Goal: Task Accomplishment & Management: Manage account settings

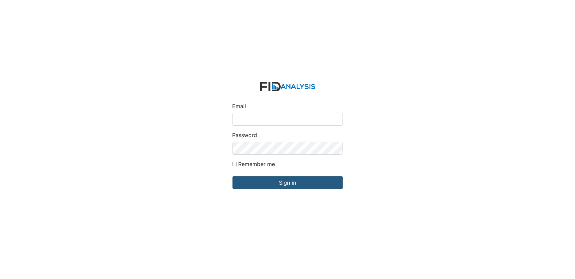
type input "[EMAIL_ADDRESS][DOMAIN_NAME]"
click at [236, 163] on input "Remember me" at bounding box center [234, 163] width 4 height 4
checkbox input "true"
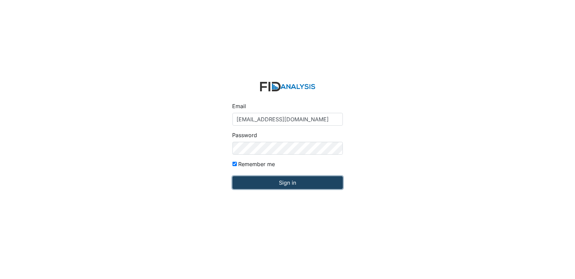
click at [247, 181] on input "Sign in" at bounding box center [287, 182] width 110 height 13
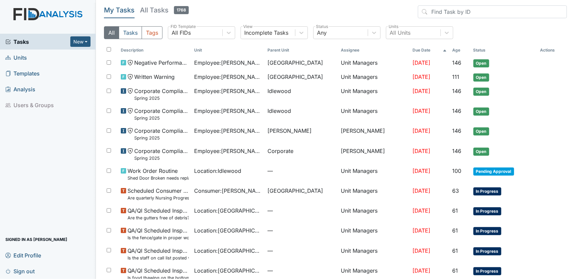
click at [33, 57] on link "Units" at bounding box center [48, 57] width 96 height 16
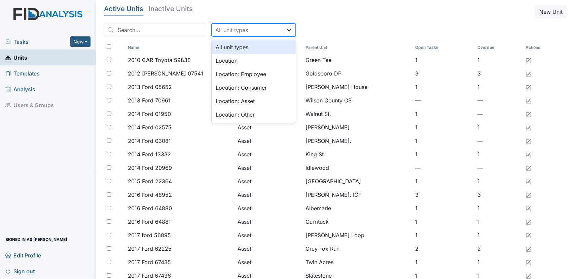
click at [286, 32] on icon at bounding box center [289, 30] width 7 height 7
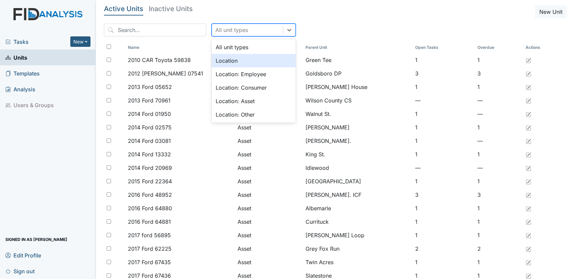
click at [265, 64] on div "Location" at bounding box center [254, 60] width 84 height 13
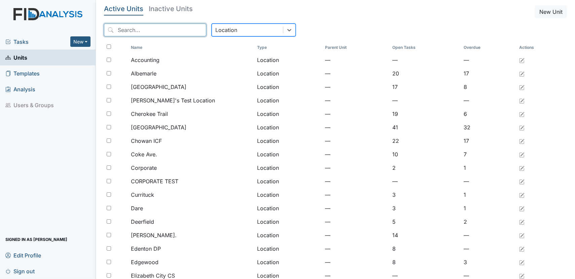
click at [147, 36] on input "search" at bounding box center [155, 30] width 102 height 13
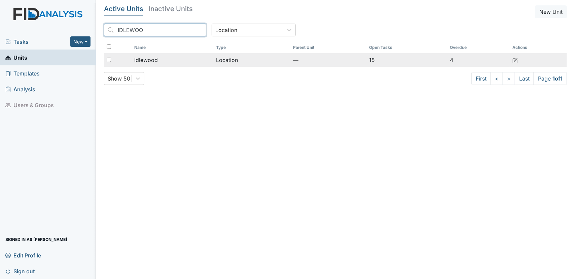
type input "IDLEWOO"
click at [183, 59] on div "Idlewood" at bounding box center [172, 60] width 76 height 8
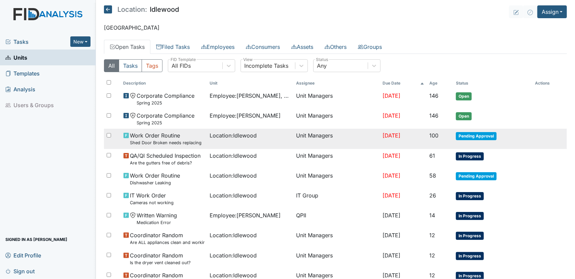
click at [480, 137] on span "Pending Approval" at bounding box center [476, 136] width 41 height 8
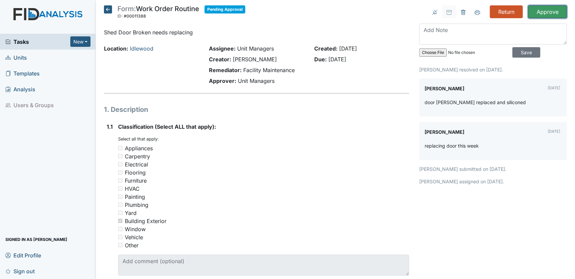
click at [548, 11] on input "Approve" at bounding box center [547, 11] width 39 height 13
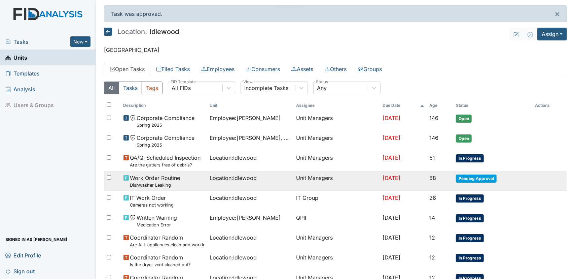
click at [486, 180] on span "Pending Approval" at bounding box center [476, 178] width 41 height 8
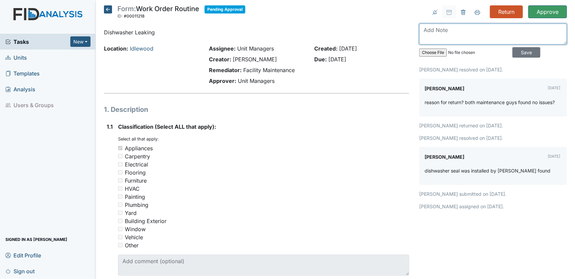
click at [449, 30] on textarea at bounding box center [493, 34] width 148 height 21
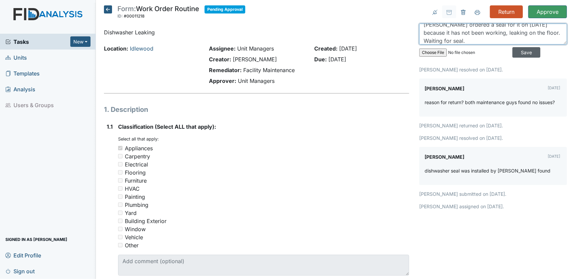
type textarea "Mr James ordered a seal for it on 9/23/25 because it has not been working, leak…"
click at [514, 53] on input "Save" at bounding box center [526, 52] width 28 height 10
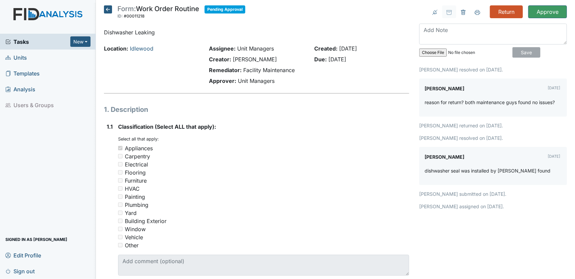
scroll to position [0, 0]
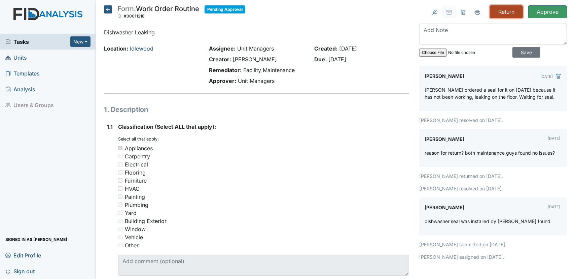
click at [503, 15] on input "Return" at bounding box center [506, 11] width 33 height 13
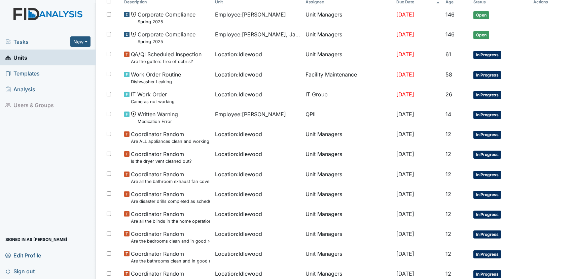
scroll to position [98, 0]
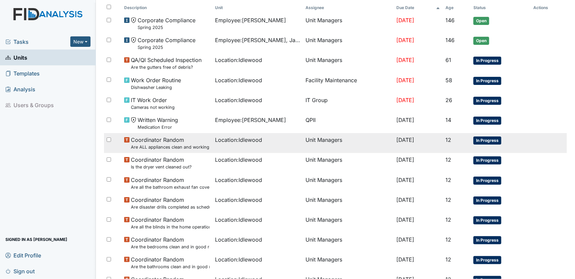
click at [483, 141] on span "In Progress" at bounding box center [487, 140] width 28 height 8
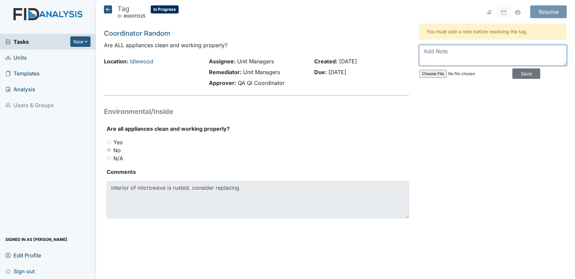
click at [450, 53] on textarea at bounding box center [493, 55] width 148 height 21
type textarea "Will ask for approval to purchase a new one."
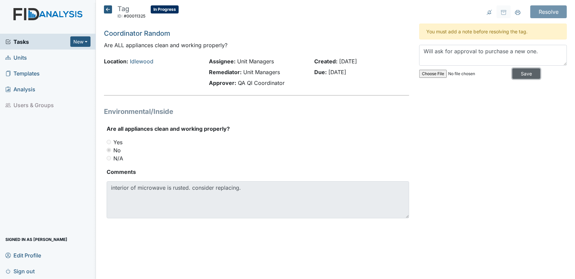
click at [522, 76] on input "Save" at bounding box center [526, 73] width 28 height 10
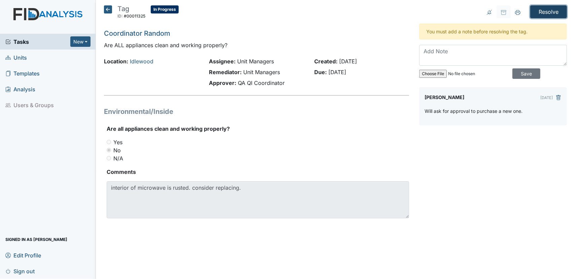
click at [542, 15] on input "Resolve" at bounding box center [548, 11] width 37 height 13
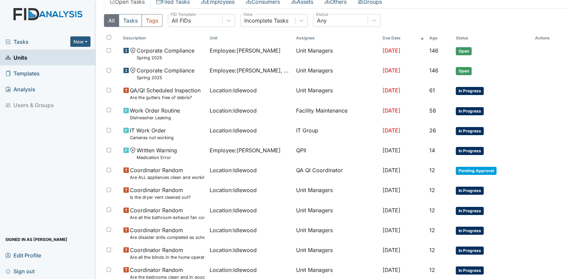
scroll to position [111, 0]
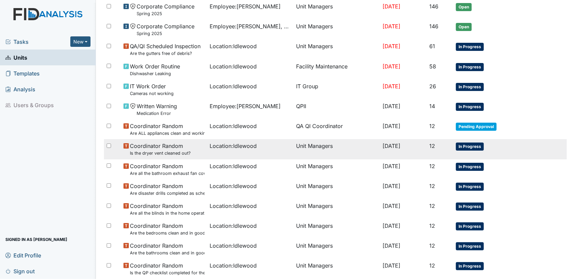
click at [468, 145] on span "In Progress" at bounding box center [470, 146] width 28 height 8
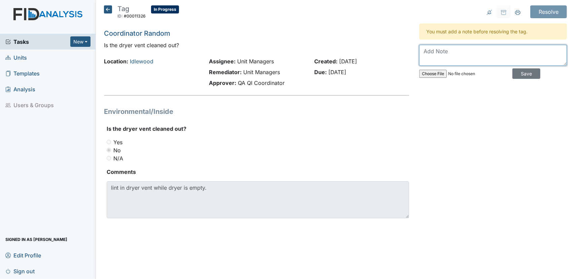
click at [450, 60] on textarea at bounding box center [493, 55] width 148 height 21
type textarea "Reviewed with staff to clean dryer vent out after each use."
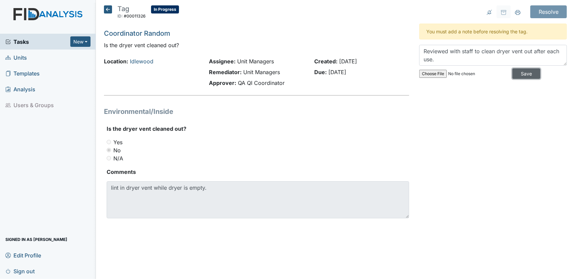
click at [514, 74] on input "Save" at bounding box center [526, 73] width 28 height 10
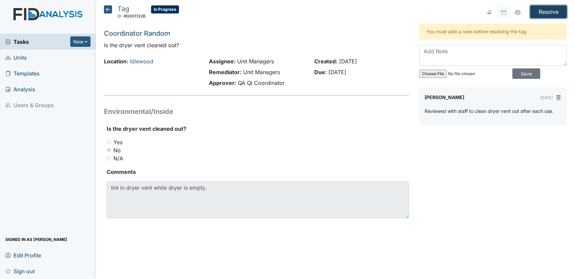
click at [534, 15] on input "Resolve" at bounding box center [548, 11] width 37 height 13
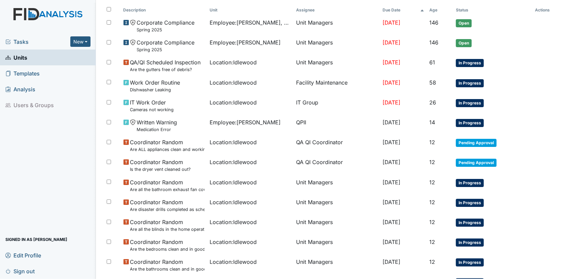
scroll to position [108, 0]
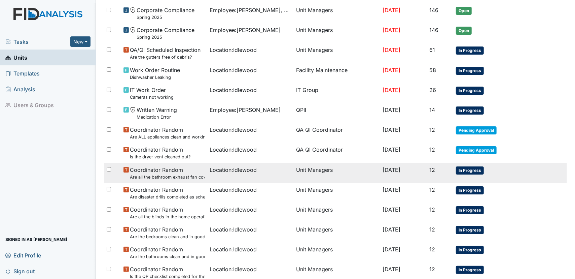
click at [475, 170] on span "In Progress" at bounding box center [470, 170] width 28 height 8
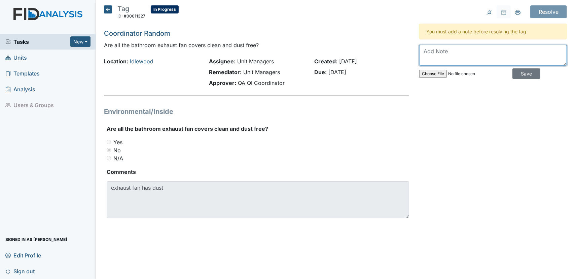
click at [441, 48] on textarea at bounding box center [493, 55] width 148 height 21
type textarea "3rd shift cleaned"
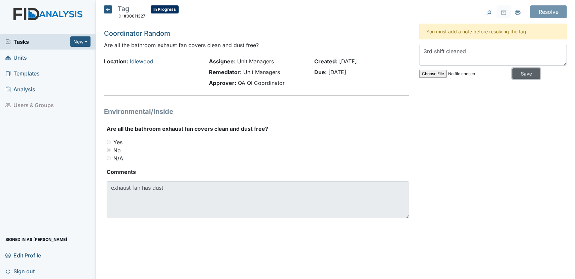
click at [519, 74] on input "Save" at bounding box center [526, 73] width 28 height 10
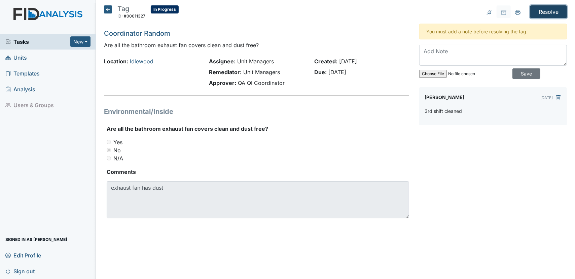
click at [543, 15] on input "Resolve" at bounding box center [548, 11] width 37 height 13
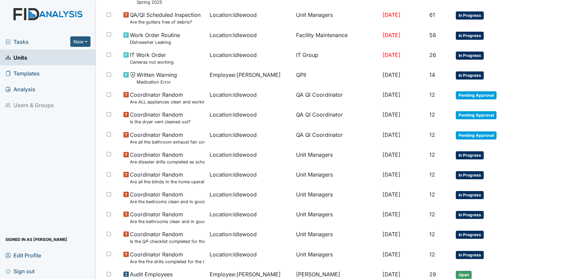
scroll to position [147, 0]
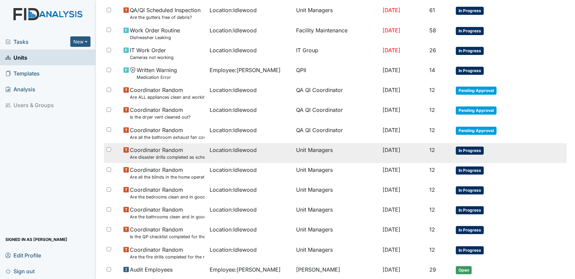
click at [467, 148] on span "In Progress" at bounding box center [470, 150] width 28 height 8
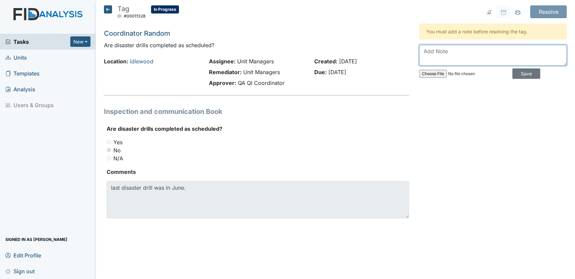
click at [431, 53] on textarea at bounding box center [493, 55] width 148 height 21
click at [455, 48] on textarea "Disaster drils were completed will fie in appropriate place n upload" at bounding box center [493, 55] width 148 height 21
type textarea "Disaster drills were completed will fie in appropriate place n upload"
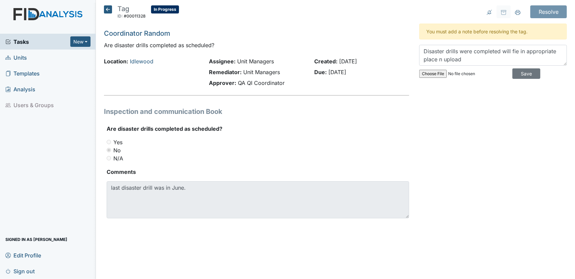
click at [522, 79] on div "Disaster drills were completed will fie in appropriate place n upload Save" at bounding box center [493, 63] width 148 height 37
click at [522, 73] on input "Save" at bounding box center [526, 73] width 28 height 10
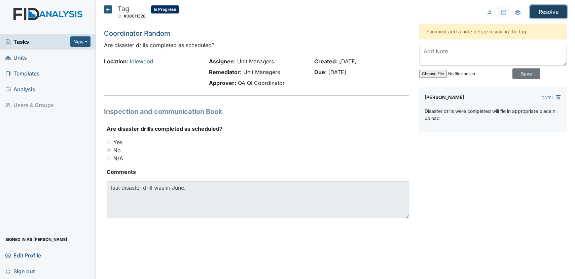
click at [547, 16] on input "Resolve" at bounding box center [548, 11] width 37 height 13
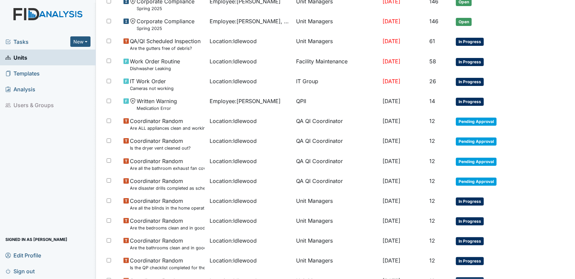
scroll to position [142, 0]
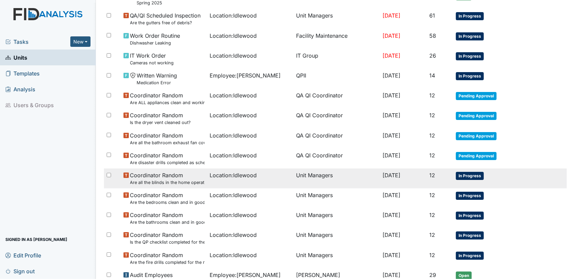
click at [475, 177] on span "In Progress" at bounding box center [470, 176] width 28 height 8
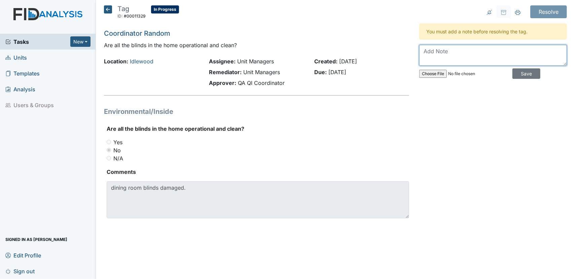
click at [440, 58] on textarea at bounding box center [493, 55] width 148 height 21
type textarea "work order submitted"
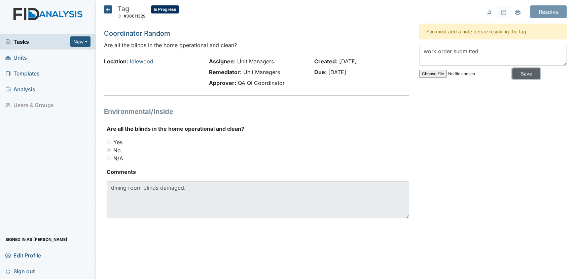
click at [519, 74] on input "Save" at bounding box center [526, 73] width 28 height 10
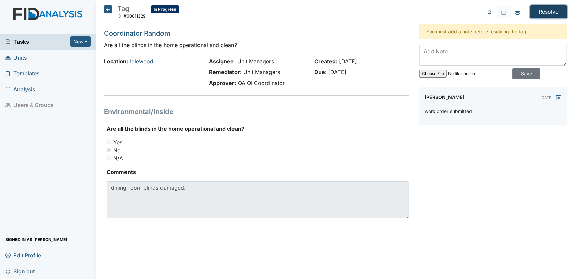
click at [542, 16] on input "Resolve" at bounding box center [548, 11] width 37 height 13
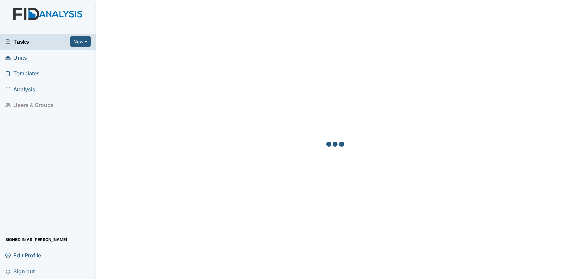
click at [14, 60] on span "Units" at bounding box center [16, 57] width 22 height 10
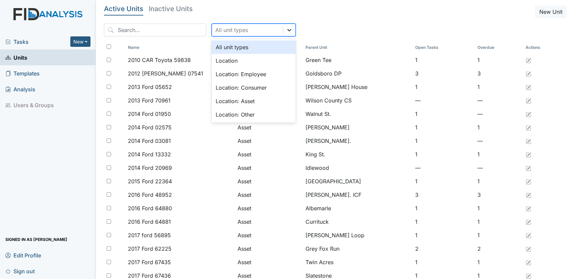
click at [286, 30] on icon at bounding box center [289, 30] width 7 height 7
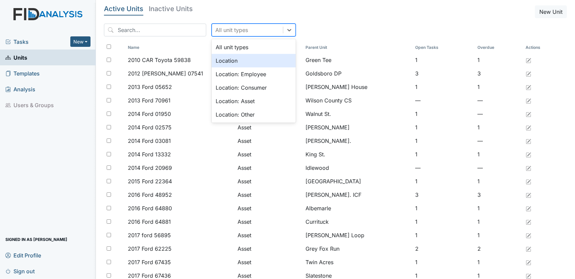
click at [260, 67] on div "Location" at bounding box center [254, 60] width 84 height 13
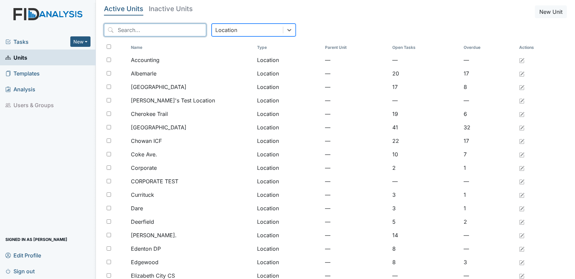
click at [149, 36] on input "search" at bounding box center [155, 30] width 102 height 13
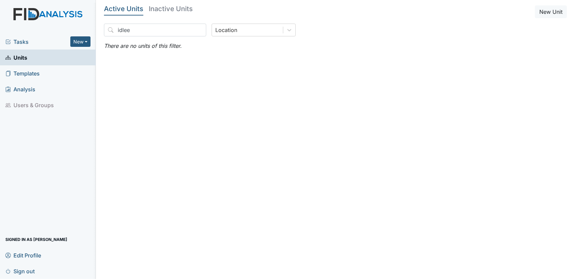
click at [156, 61] on main "Active Units Inactive Units New Unit idlee Location There are no units of this …" at bounding box center [335, 139] width 479 height 279
click at [157, 33] on input "idlee" at bounding box center [155, 30] width 102 height 13
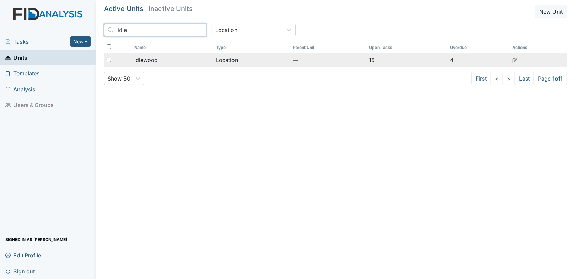
type input "idle"
click at [160, 62] on div "Idlewood" at bounding box center [172, 60] width 76 height 8
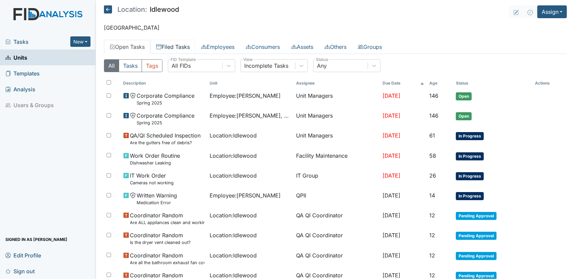
click at [179, 42] on link "Filed Tasks" at bounding box center [172, 47] width 45 height 14
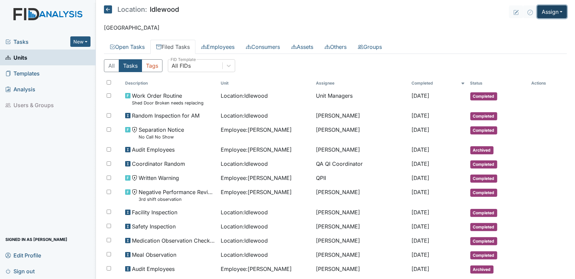
click at [551, 10] on button "Assign" at bounding box center [552, 11] width 30 height 13
click at [541, 36] on link "Assign Inspection" at bounding box center [536, 38] width 61 height 11
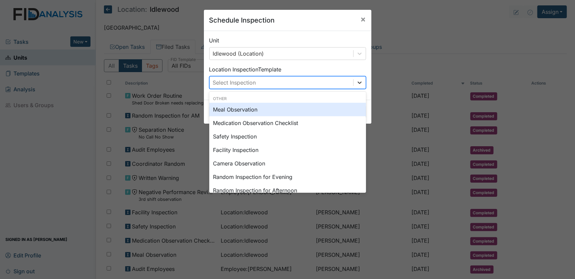
click at [357, 85] on icon at bounding box center [359, 82] width 7 height 7
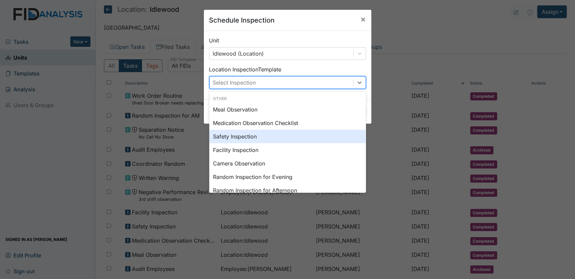
click at [307, 135] on div "Safety Inspection" at bounding box center [287, 136] width 157 height 13
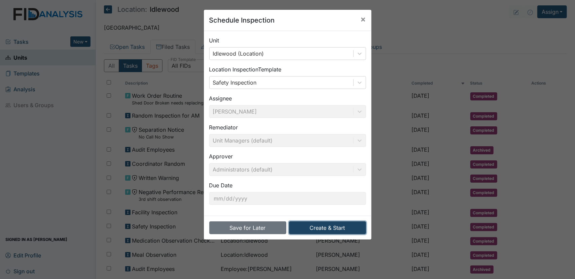
click at [322, 223] on button "Create & Start" at bounding box center [327, 227] width 77 height 13
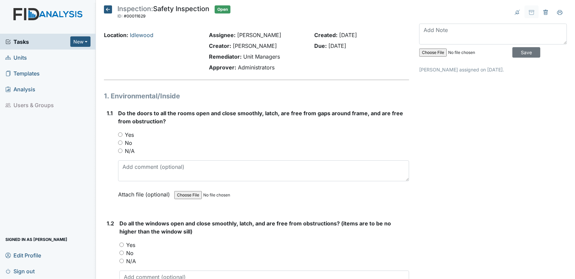
click at [114, 134] on div "1.1 Do the doors to all the rooms open and close smoothly, latch, are free from…" at bounding box center [256, 158] width 305 height 99
click at [120, 133] on input "Yes" at bounding box center [120, 134] width 4 height 4
radio input "true"
click at [121, 244] on input "Yes" at bounding box center [121, 244] width 4 height 4
radio input "true"
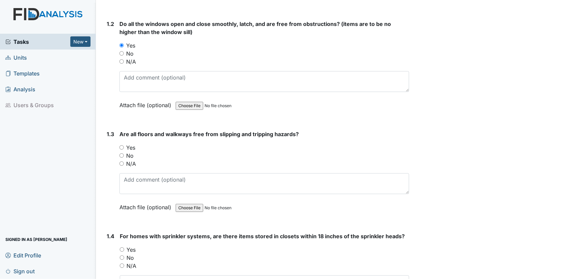
scroll to position [211, 0]
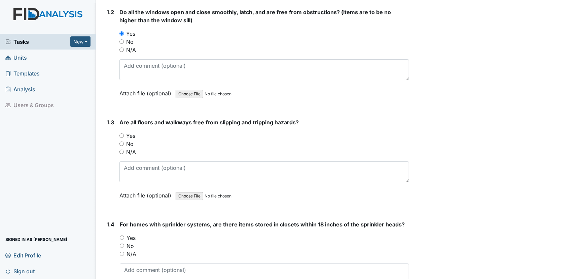
click at [120, 135] on input "Yes" at bounding box center [121, 135] width 4 height 4
radio input "true"
click at [122, 251] on input "N/A" at bounding box center [122, 253] width 4 height 4
radio input "true"
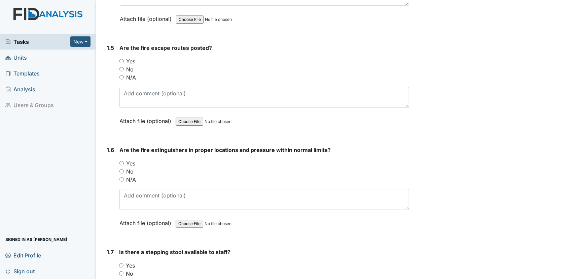
scroll to position [532, 0]
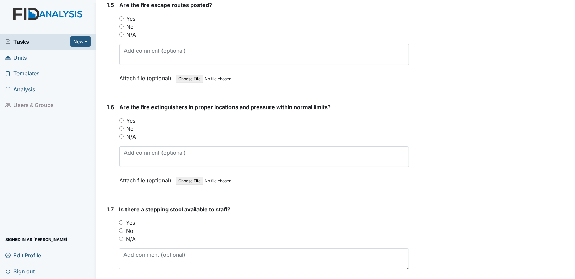
click at [121, 16] on input "Yes" at bounding box center [121, 18] width 4 height 4
radio input "true"
click at [121, 118] on input "Yes" at bounding box center [121, 120] width 4 height 4
radio input "true"
click at [121, 220] on input "Yes" at bounding box center [121, 222] width 4 height 4
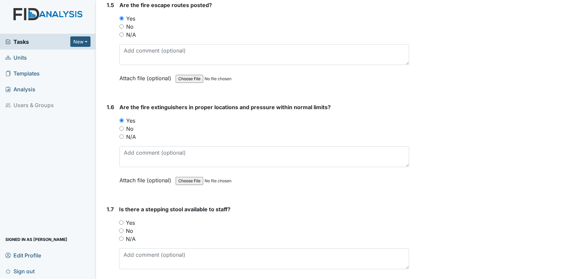
radio input "true"
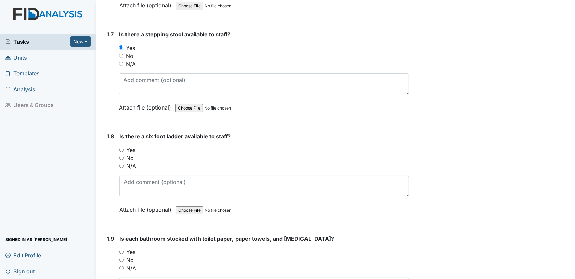
scroll to position [780, 0]
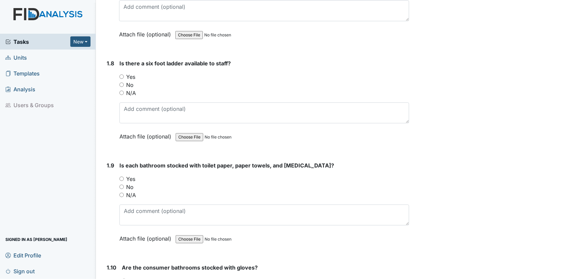
click at [121, 74] on input "Yes" at bounding box center [121, 76] width 4 height 4
radio input "true"
click at [124, 179] on div "Yes" at bounding box center [264, 179] width 290 height 8
click at [122, 176] on input "Yes" at bounding box center [121, 178] width 4 height 4
radio input "true"
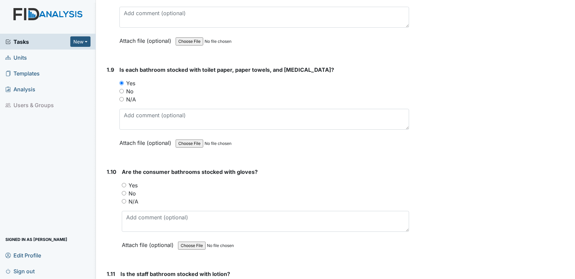
scroll to position [936, 0]
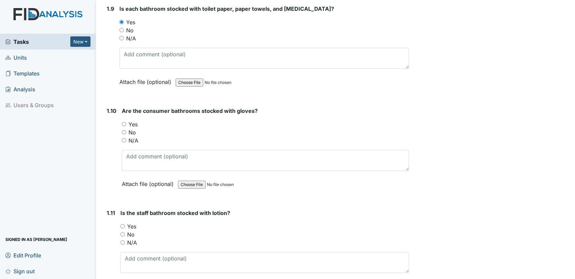
click at [124, 122] on input "Yes" at bounding box center [124, 124] width 4 height 4
radio input "true"
click at [121, 224] on input "Yes" at bounding box center [122, 226] width 4 height 4
radio input "true"
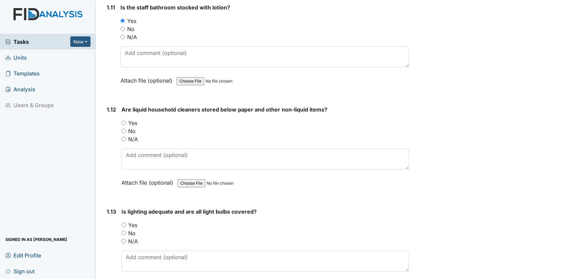
scroll to position [1184, 0]
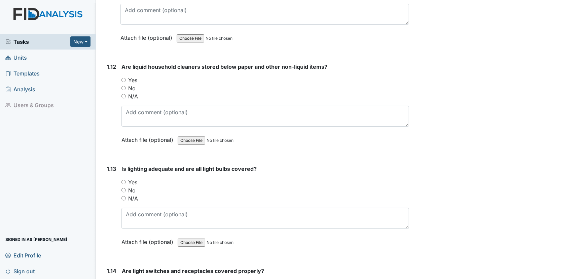
click at [123, 78] on input "Yes" at bounding box center [123, 80] width 4 height 4
radio input "true"
click at [123, 180] on input "Yes" at bounding box center [123, 182] width 4 height 4
radio input "true"
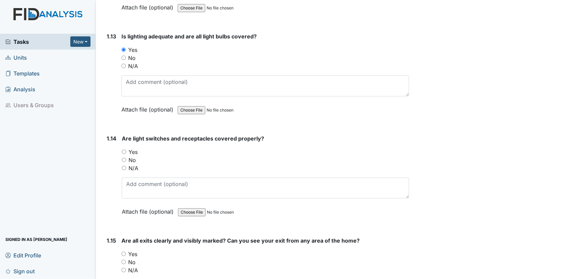
scroll to position [1334, 0]
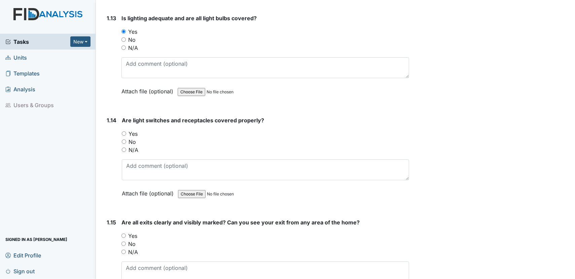
click at [124, 131] on input "Yes" at bounding box center [124, 133] width 4 height 4
radio input "true"
click at [124, 233] on input "Yes" at bounding box center [123, 235] width 4 height 4
radio input "true"
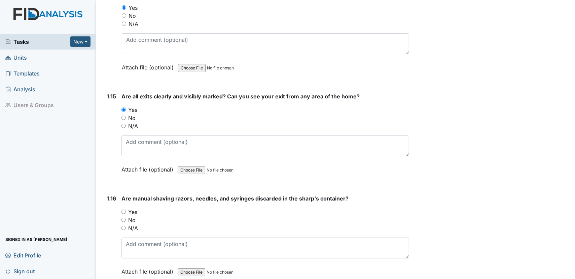
scroll to position [1515, 0]
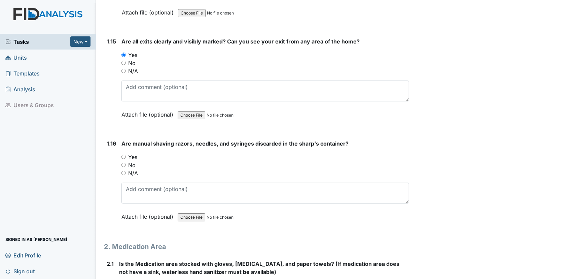
click at [124, 154] on input "Yes" at bounding box center [123, 156] width 4 height 4
radio input "true"
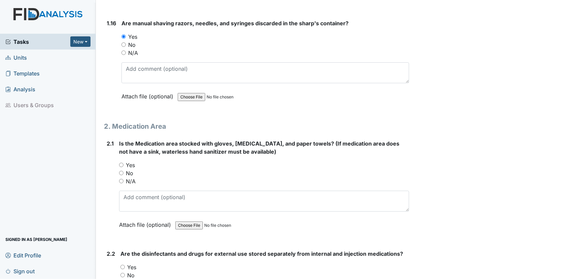
scroll to position [1684, 0]
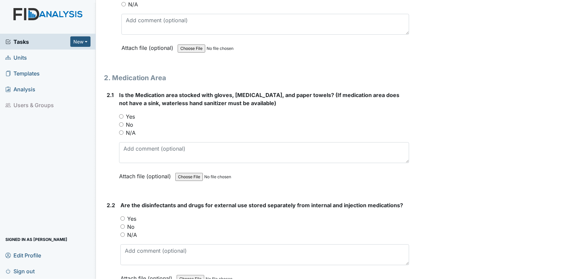
click at [120, 114] on input "Yes" at bounding box center [121, 116] width 4 height 4
radio input "true"
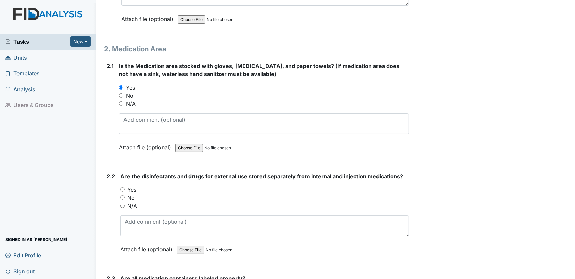
scroll to position [1810, 0]
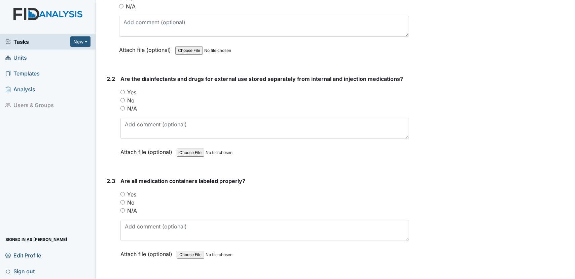
click at [122, 90] on input "Yes" at bounding box center [122, 92] width 4 height 4
radio input "true"
click at [121, 192] on input "Yes" at bounding box center [122, 194] width 4 height 4
radio input "true"
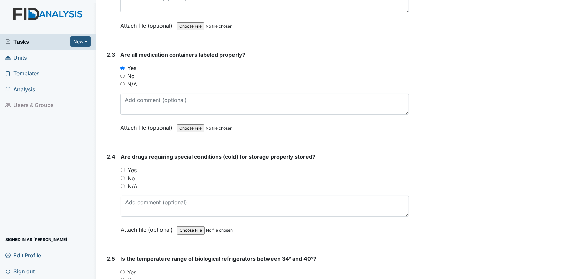
scroll to position [2064, 0]
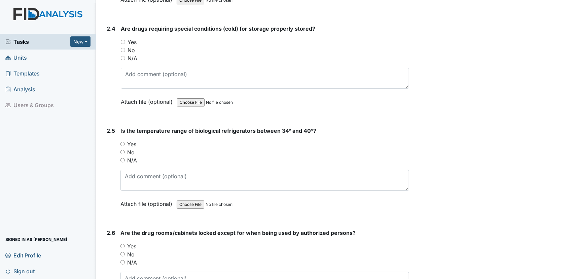
click at [123, 56] on input "N/A" at bounding box center [123, 58] width 4 height 4
radio input "true"
click at [123, 158] on input "N/A" at bounding box center [122, 160] width 4 height 4
radio input "true"
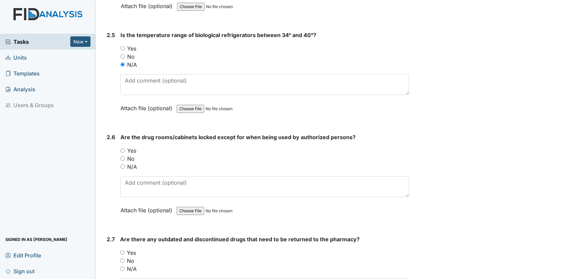
scroll to position [2177, 0]
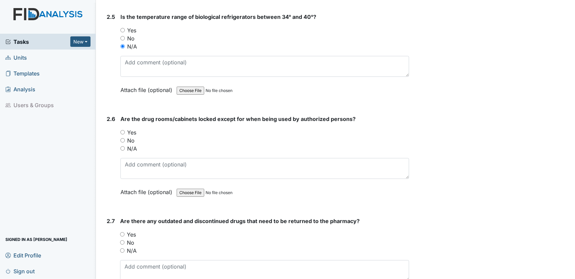
click at [123, 130] on input "Yes" at bounding box center [122, 132] width 4 height 4
radio input "true"
click at [122, 240] on input "No" at bounding box center [122, 242] width 4 height 4
radio input "true"
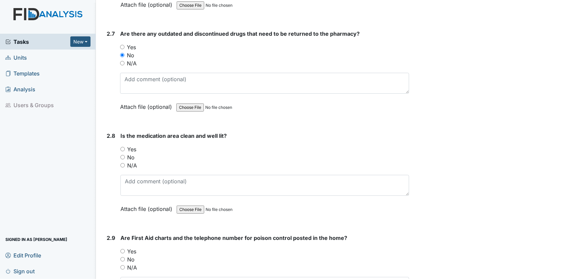
scroll to position [2377, 0]
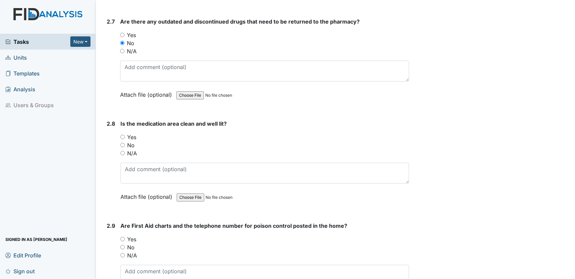
click at [122, 135] on input "Yes" at bounding box center [122, 137] width 4 height 4
radio input "true"
click at [121, 237] on input "Yes" at bounding box center [122, 239] width 4 height 4
radio input "true"
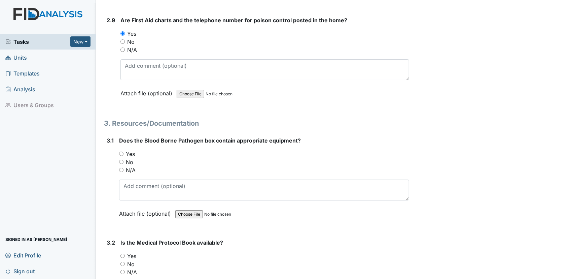
scroll to position [2624, 0]
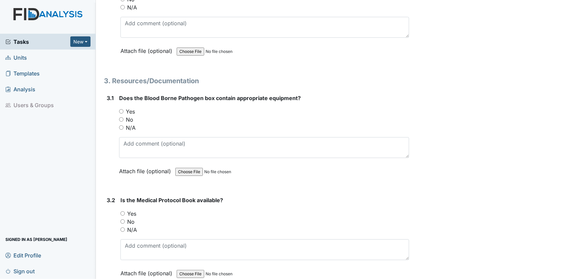
click at [122, 109] on input "Yes" at bounding box center [121, 111] width 4 height 4
radio input "true"
click at [123, 211] on input "Yes" at bounding box center [122, 213] width 4 height 4
radio input "true"
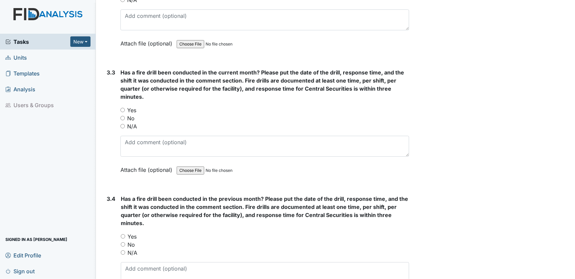
scroll to position [2902, 0]
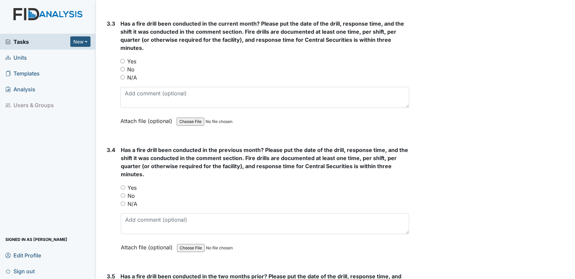
click at [121, 59] on input "Yes" at bounding box center [122, 61] width 4 height 4
radio input "true"
drag, startPoint x: 124, startPoint y: 177, endPoint x: 288, endPoint y: 204, distance: 166.1
click at [124, 185] on input "Yes" at bounding box center [123, 187] width 4 height 4
radio input "true"
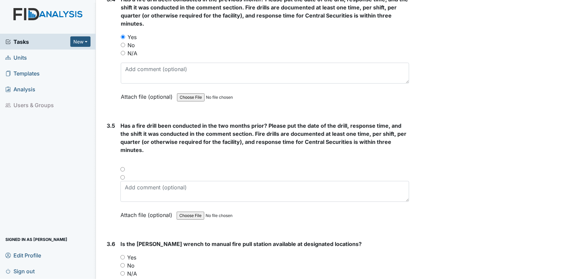
scroll to position [3077, 0]
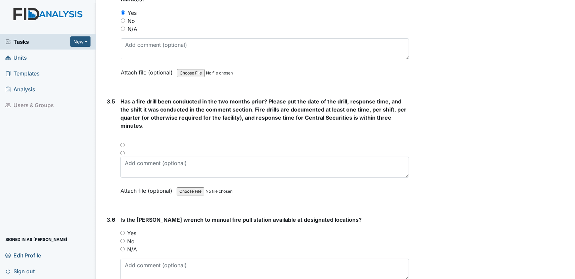
click at [121, 143] on div at bounding box center [264, 147] width 289 height 8
click at [120, 143] on div at bounding box center [264, 147] width 289 height 8
click at [123, 143] on div at bounding box center [264, 147] width 289 height 8
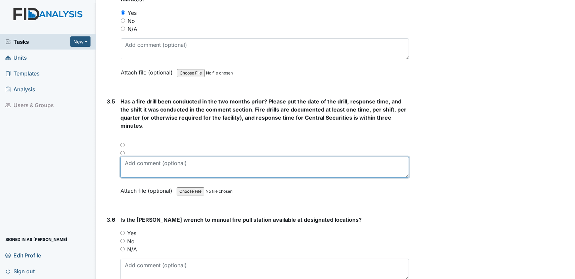
click at [132, 159] on textarea at bounding box center [264, 166] width 289 height 21
type textarea "yes"
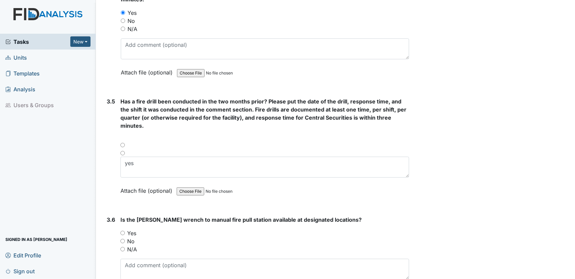
click at [122, 229] on div "Yes" at bounding box center [264, 233] width 289 height 8
click at [124, 230] on input "Yes" at bounding box center [122, 232] width 4 height 4
radio input "true"
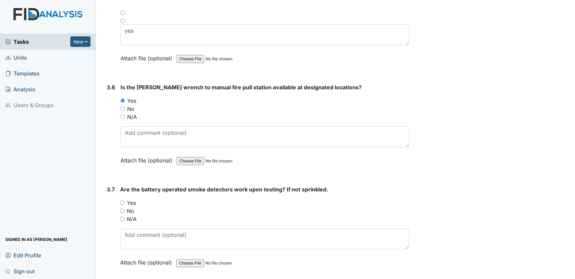
scroll to position [3240, 0]
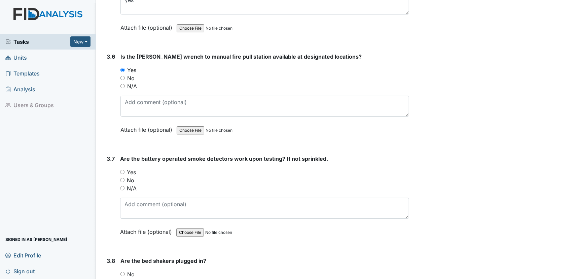
click at [122, 170] on input "Yes" at bounding box center [122, 172] width 4 height 4
radio input "true"
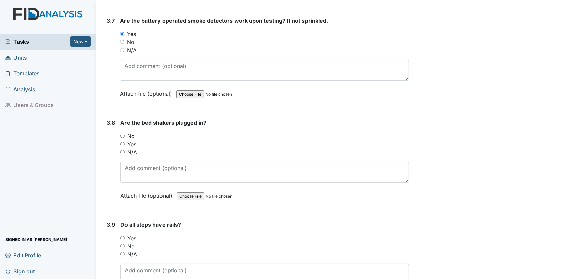
scroll to position [3421, 0]
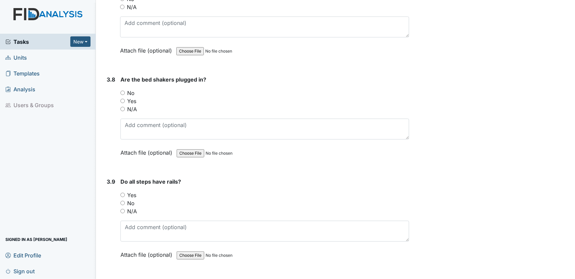
click at [122, 107] on input "N/A" at bounding box center [122, 109] width 4 height 4
radio input "true"
click at [123, 209] on input "N/A" at bounding box center [122, 211] width 4 height 4
radio input "true"
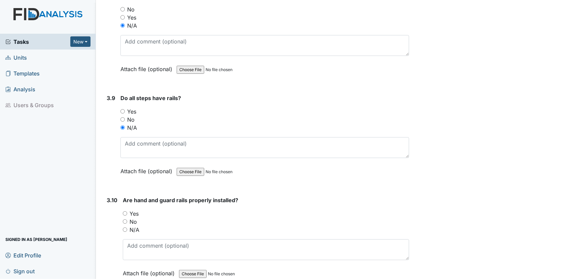
scroll to position [3559, 0]
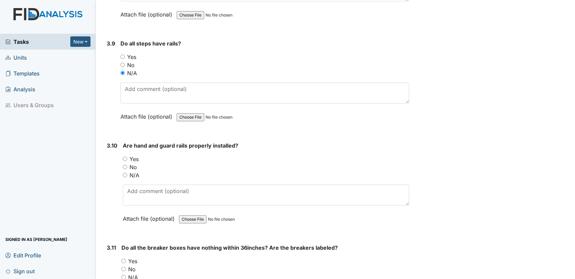
click at [126, 173] on input "N/A" at bounding box center [125, 175] width 4 height 4
radio input "true"
click at [124, 258] on input "Yes" at bounding box center [123, 260] width 4 height 4
radio input "true"
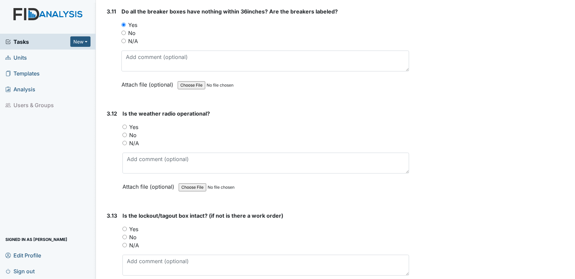
scroll to position [3831, 0]
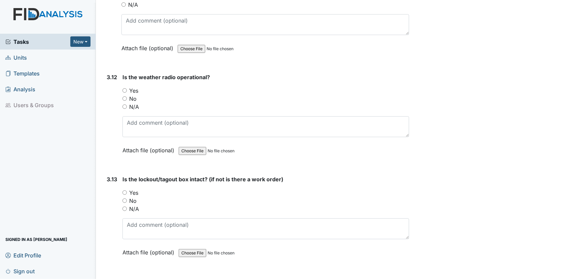
click at [124, 88] on input "Yes" at bounding box center [124, 90] width 4 height 4
radio input "true"
click at [128, 205] on div "N/A" at bounding box center [265, 209] width 287 height 8
click at [124, 206] on input "N/A" at bounding box center [124, 208] width 4 height 4
radio input "true"
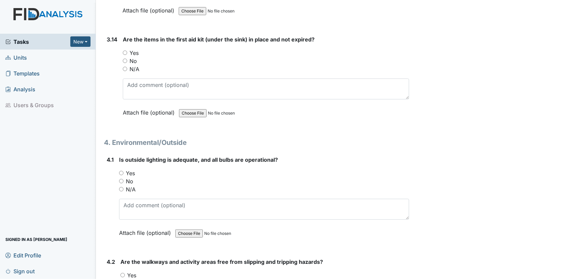
scroll to position [4079, 0]
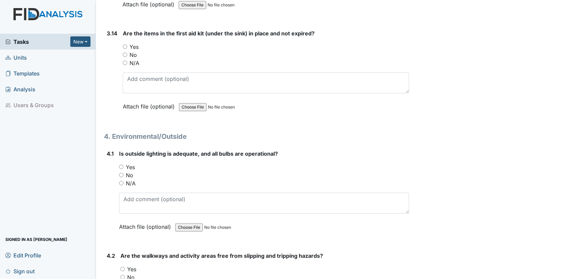
click at [123, 44] on input "Yes" at bounding box center [125, 46] width 4 height 4
radio input "true"
click at [120, 165] on input "Yes" at bounding box center [121, 167] width 4 height 4
radio input "true"
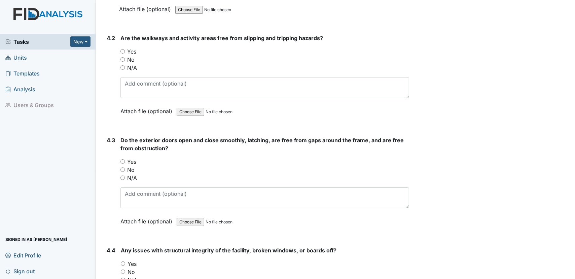
scroll to position [4314, 0]
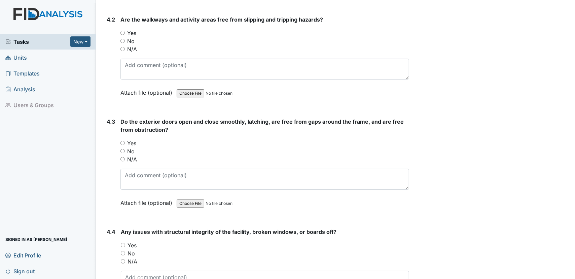
click at [121, 31] on input "Yes" at bounding box center [122, 33] width 4 height 4
radio input "true"
click at [123, 141] on input "Yes" at bounding box center [122, 143] width 4 height 4
radio input "true"
drag, startPoint x: 123, startPoint y: 238, endPoint x: 268, endPoint y: 246, distance: 145.2
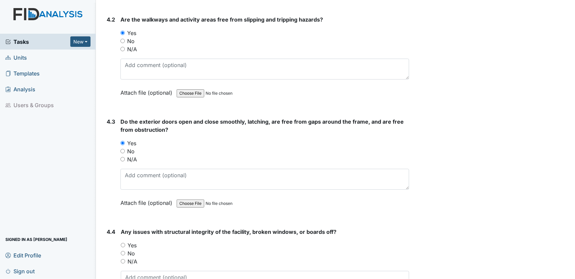
click at [124, 251] on input "No" at bounding box center [123, 253] width 4 height 4
radio input "true"
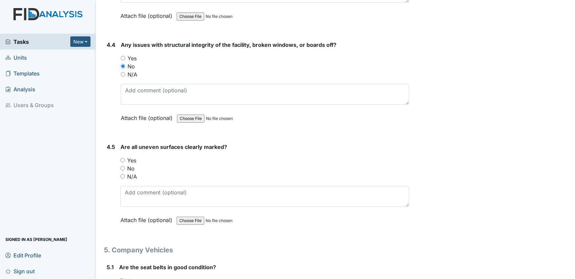
scroll to position [4544, 0]
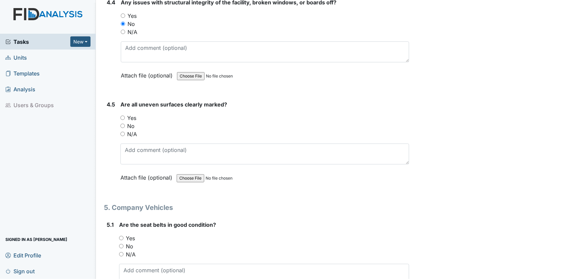
click at [119, 118] on div "4.5 Are all uneven surfaces clearly marked? You must select one of the below op…" at bounding box center [256, 145] width 305 height 91
drag, startPoint x: 122, startPoint y: 118, endPoint x: 123, endPoint y: 123, distance: 5.3
click at [122, 132] on input "N/A" at bounding box center [122, 134] width 4 height 4
radio input "true"
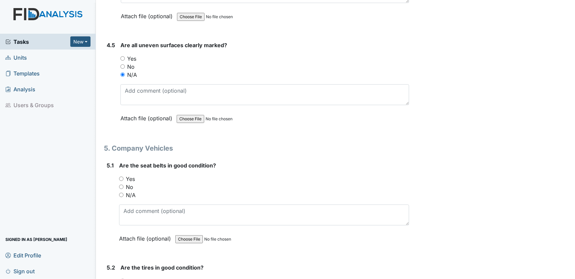
scroll to position [4676, 0]
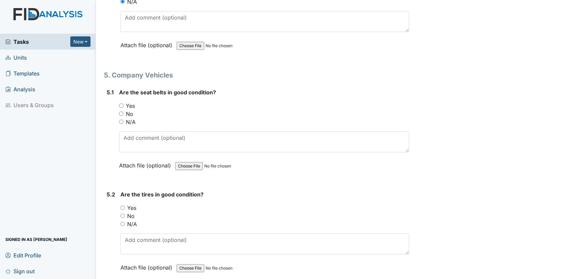
drag, startPoint x: 121, startPoint y: 91, endPoint x: 144, endPoint y: 151, distance: 65.0
click at [121, 103] on input "Yes" at bounding box center [121, 105] width 4 height 4
radio input "true"
click at [121, 205] on input "Yes" at bounding box center [122, 207] width 4 height 4
radio input "true"
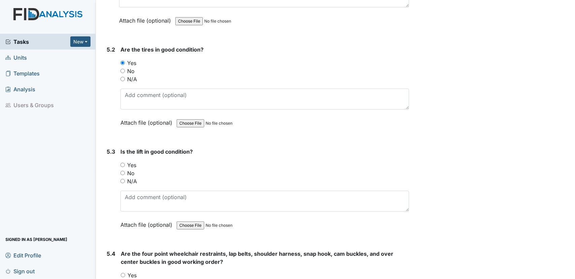
scroll to position [4923, 0]
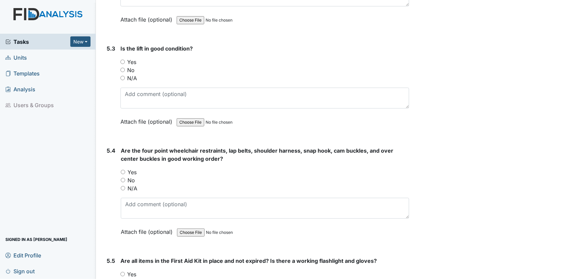
click at [123, 76] on input "N/A" at bounding box center [122, 78] width 4 height 4
radio input "true"
click at [121, 186] on input "N/A" at bounding box center [123, 188] width 4 height 4
radio input "true"
click at [124, 272] on input "Yes" at bounding box center [122, 274] width 4 height 4
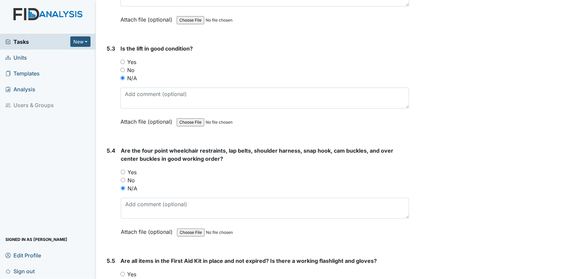
radio input "true"
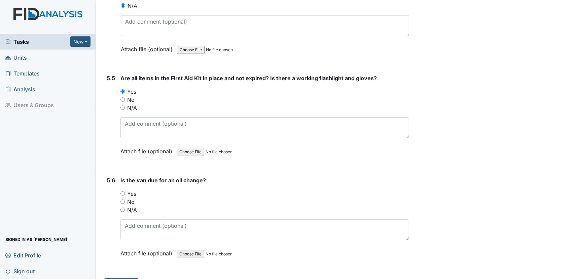
click at [122, 199] on input "No" at bounding box center [122, 201] width 4 height 4
radio input "true"
click at [112, 278] on button "Submit" at bounding box center [121, 284] width 34 height 13
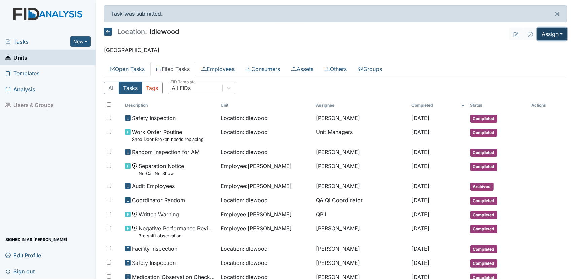
click at [559, 38] on button "Assign" at bounding box center [552, 34] width 30 height 13
click at [533, 49] on link "Assign Form" at bounding box center [536, 49] width 61 height 11
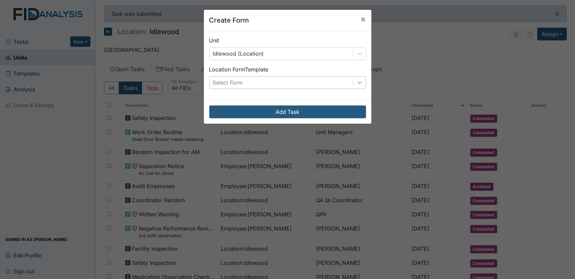
click at [358, 83] on icon at bounding box center [360, 82] width 4 height 2
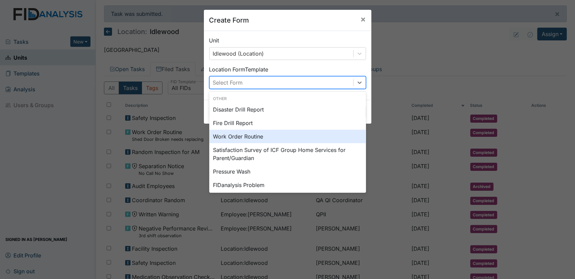
click at [288, 134] on div "Work Order Routine" at bounding box center [287, 136] width 157 height 13
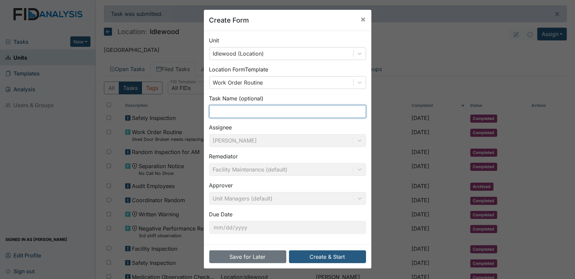
click at [285, 115] on input "text" at bounding box center [287, 111] width 157 height 13
click at [244, 113] on input "Blind in livingrm to be replaced closest to frnt dor" at bounding box center [287, 111] width 157 height 13
click at [322, 112] on input "Blind in living rm to be replaced closest to frnt dor" at bounding box center [287, 111] width 157 height 13
click at [337, 112] on input "Blind in living rm to be replaced closest to front dor" at bounding box center [287, 111] width 157 height 13
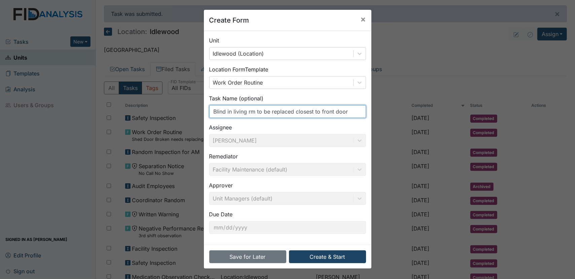
type input "Blind in living rm to be replaced closest to front door"
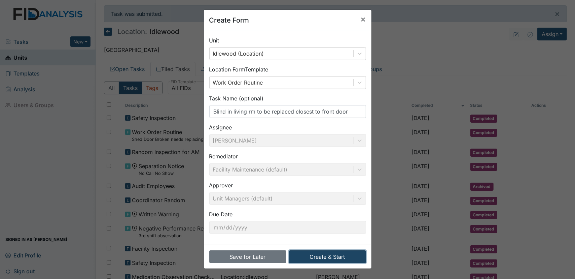
click at [311, 252] on button "Create & Start" at bounding box center [327, 256] width 77 height 13
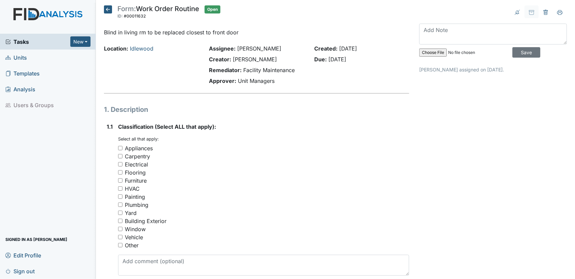
click at [121, 156] on input "Carpentry" at bounding box center [120, 156] width 4 height 4
checkbox input "true"
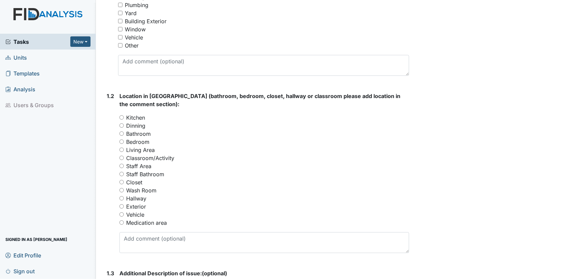
scroll to position [205, 0]
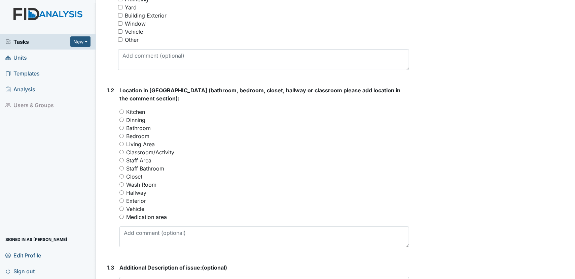
click at [121, 142] on input "Living Area" at bounding box center [121, 144] width 4 height 4
radio input "true"
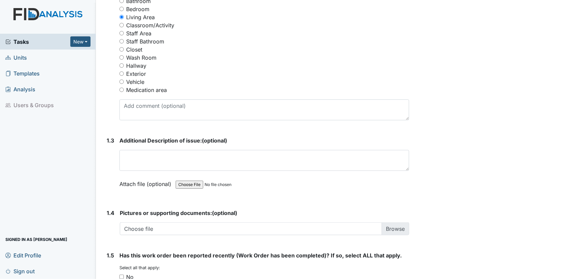
scroll to position [360, 0]
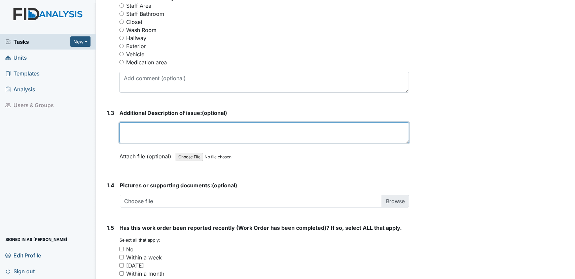
click at [260, 128] on textarea at bounding box center [264, 132] width 290 height 21
click at [230, 129] on textarea "Blind closest to the front door in the livingroom needs to be replaced." at bounding box center [264, 132] width 290 height 21
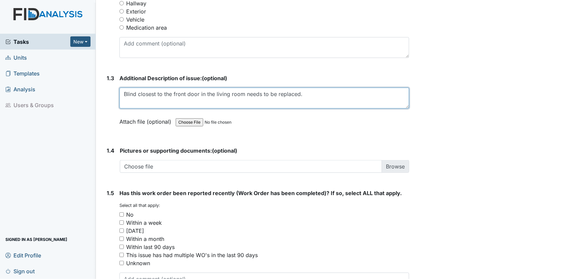
scroll to position [442, 0]
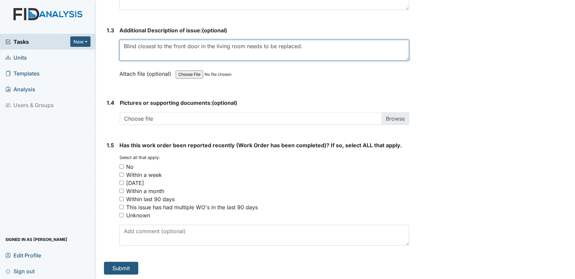
type textarea "Blind closest to the front door in the living room needs to be replaced."
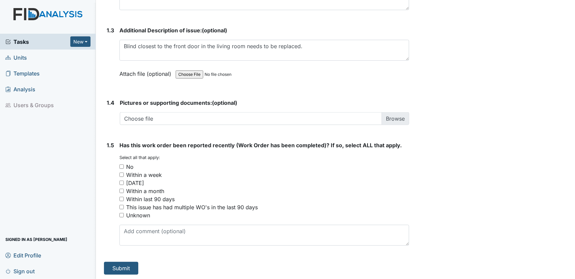
click at [121, 164] on input "No" at bounding box center [121, 166] width 4 height 4
checkbox input "true"
click at [126, 264] on button "Submit" at bounding box center [121, 267] width 34 height 13
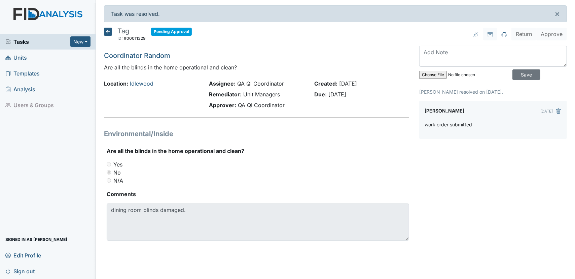
click at [106, 29] on icon at bounding box center [108, 32] width 8 height 8
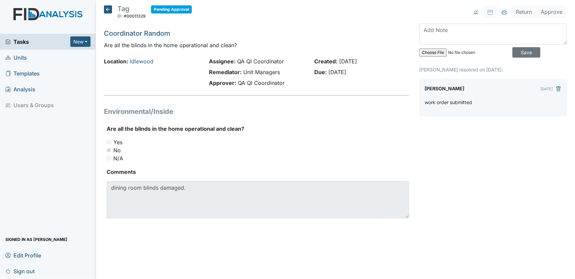
click at [109, 9] on icon at bounding box center [108, 9] width 8 height 8
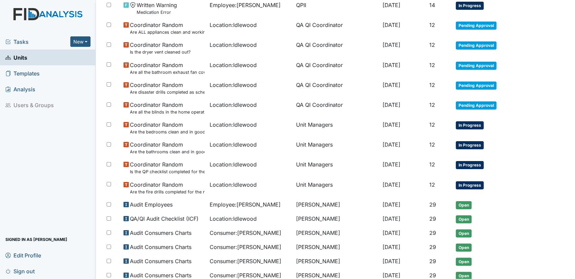
scroll to position [226, 0]
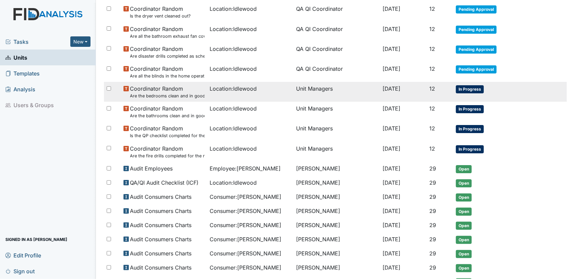
click at [478, 89] on span "In Progress" at bounding box center [470, 89] width 28 height 8
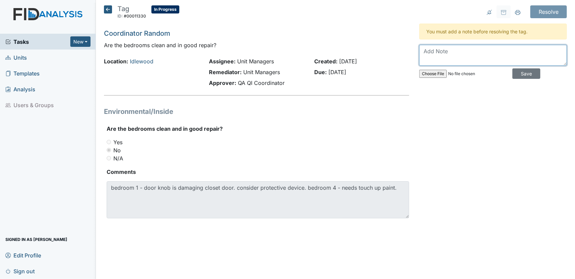
click at [430, 57] on textarea at bounding box center [493, 55] width 148 height 21
type textarea "work order already submitted for door knob for bedrm 1"
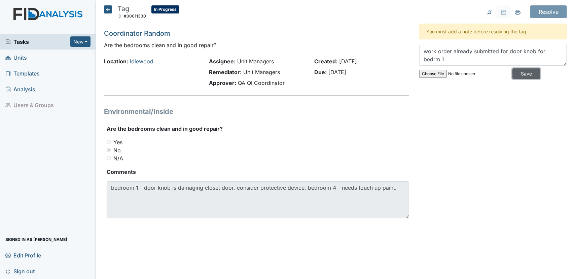
click at [522, 74] on input "Save" at bounding box center [526, 73] width 28 height 10
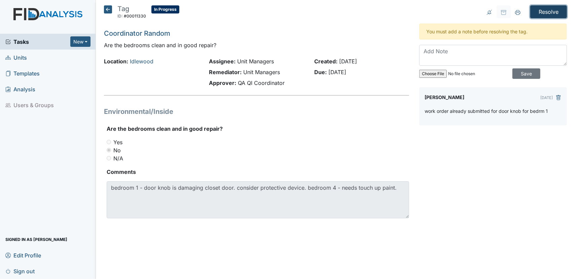
click at [550, 9] on input "Resolve" at bounding box center [548, 11] width 37 height 13
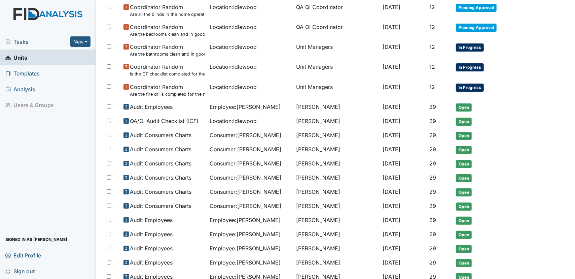
scroll to position [303, 0]
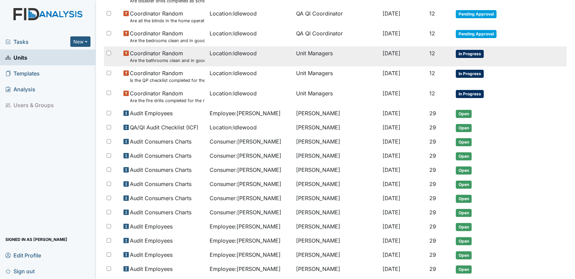
click at [462, 52] on span "In Progress" at bounding box center [470, 54] width 28 height 8
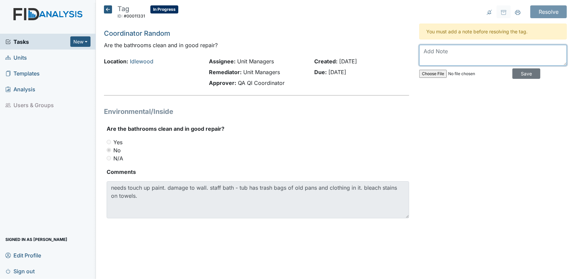
click at [425, 59] on textarea at bounding box center [493, 55] width 148 height 21
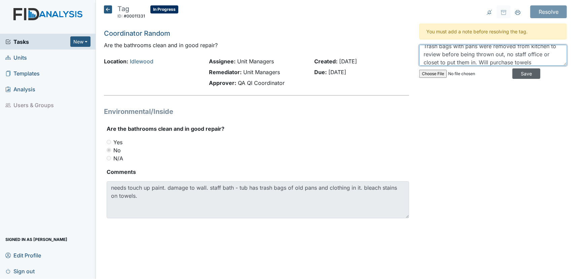
type textarea "Trash bags with pans were removed from kitchen to review before being thrown ou…"
click at [517, 73] on input "Save" at bounding box center [526, 73] width 28 height 10
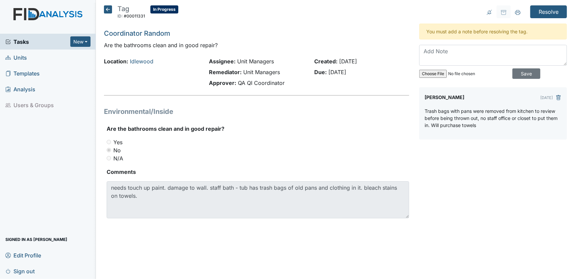
scroll to position [0, 0]
click at [541, 16] on input "Resolve" at bounding box center [548, 11] width 37 height 13
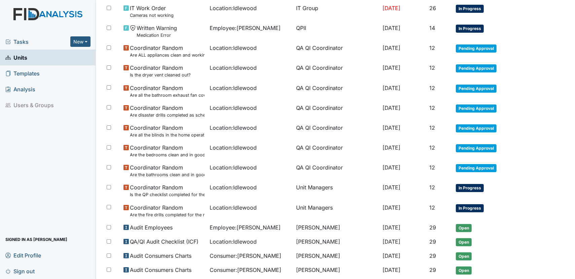
scroll to position [294, 0]
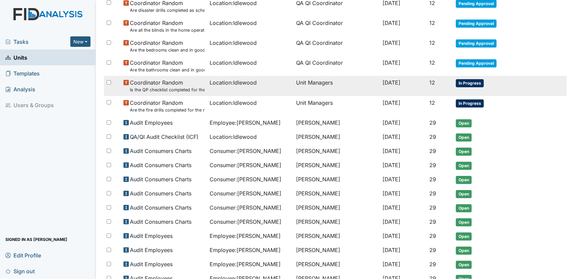
click at [467, 82] on span "In Progress" at bounding box center [470, 83] width 28 height 8
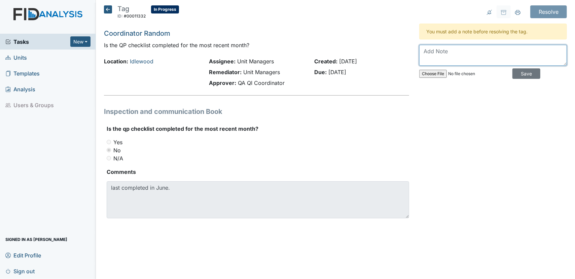
click at [448, 52] on textarea at bounding box center [493, 55] width 148 height 21
type textarea "completed on paper due to messed up lap top got a new laptop will upload"
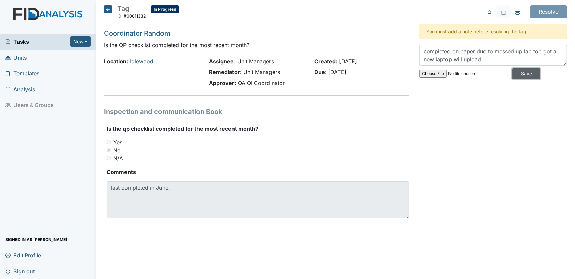
click at [512, 76] on input "Save" at bounding box center [526, 73] width 28 height 10
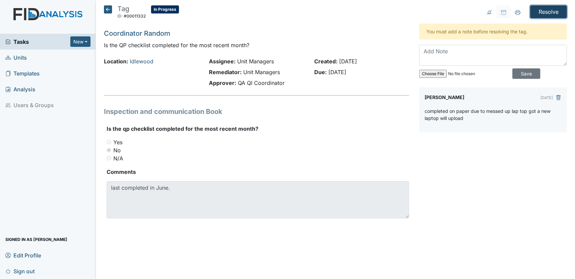
click at [536, 11] on input "Resolve" at bounding box center [548, 11] width 37 height 13
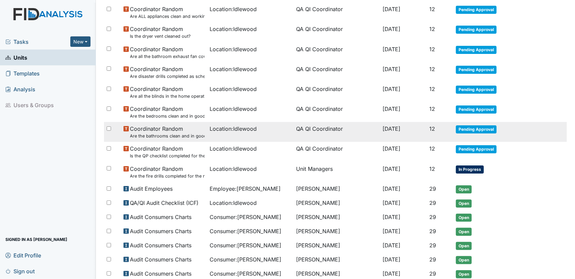
scroll to position [221, 0]
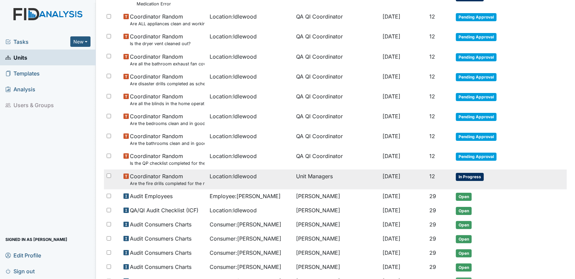
click at [478, 175] on span "In Progress" at bounding box center [470, 177] width 28 height 8
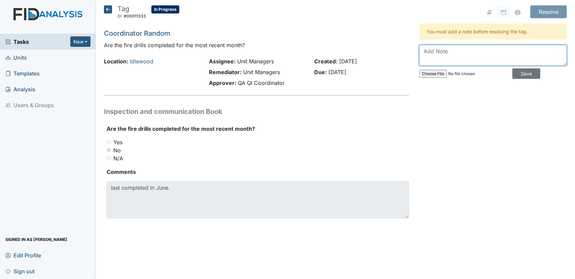
click at [450, 55] on textarea at bounding box center [493, 55] width 148 height 21
type textarea "will upload"
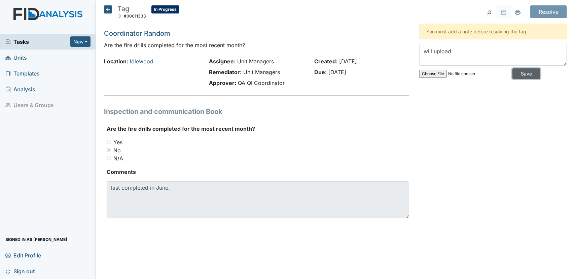
click at [512, 75] on input "Save" at bounding box center [526, 73] width 28 height 10
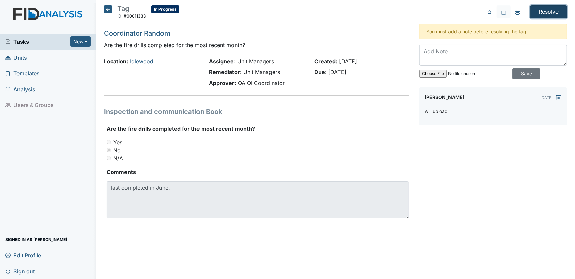
click at [537, 14] on input "Resolve" at bounding box center [548, 11] width 37 height 13
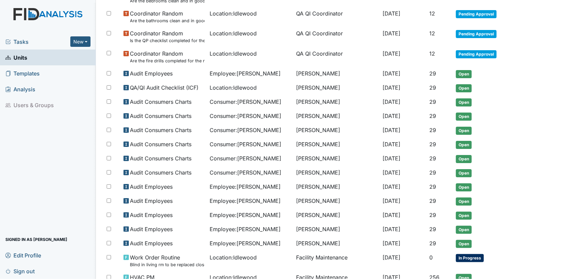
scroll to position [337, 0]
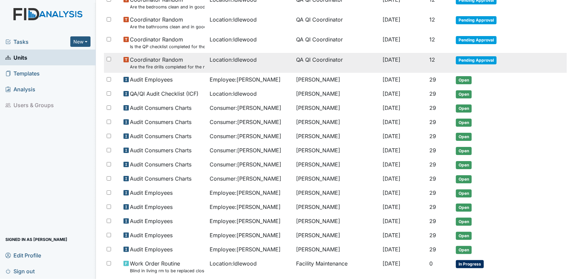
click at [460, 58] on span "Pending Approval" at bounding box center [476, 60] width 41 height 8
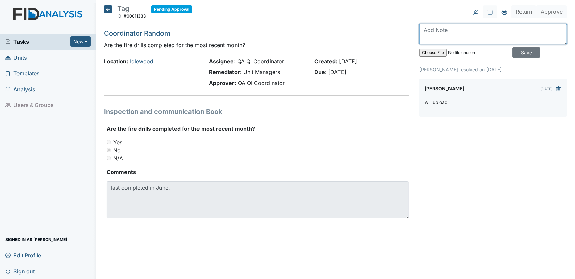
click at [459, 40] on textarea at bounding box center [493, 34] width 148 height 21
type textarea "Fire drills were reviewed by Surveyor n Fire safety will ensure to upload."
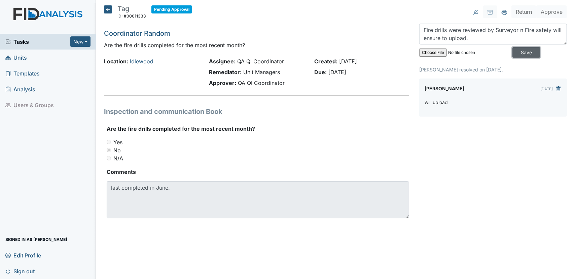
click at [518, 51] on input "Save" at bounding box center [526, 52] width 28 height 10
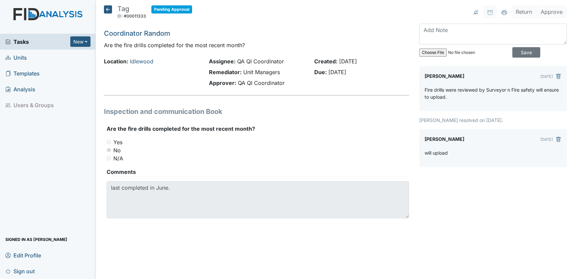
click at [94, 6] on div "Tasks New Form Inspection Document Bundle Units Templates Analysis Users & Grou…" at bounding box center [48, 141] width 96 height 276
click at [105, 9] on icon at bounding box center [108, 9] width 8 height 8
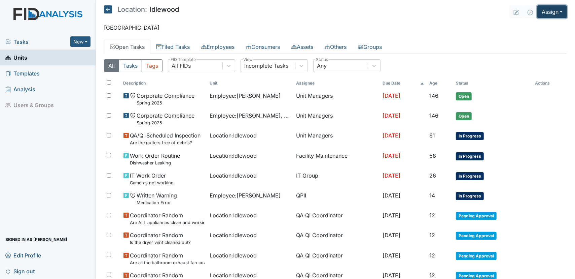
click at [549, 9] on button "Assign" at bounding box center [552, 11] width 30 height 13
click at [552, 29] on link "Assign Form" at bounding box center [536, 27] width 61 height 11
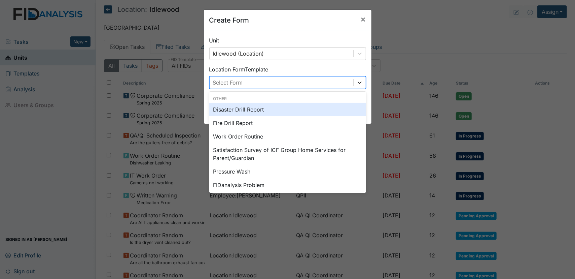
click at [361, 84] on div at bounding box center [360, 82] width 12 height 12
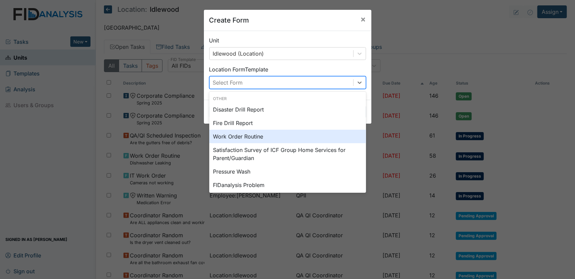
click at [315, 135] on div "Work Order Routine" at bounding box center [287, 136] width 157 height 13
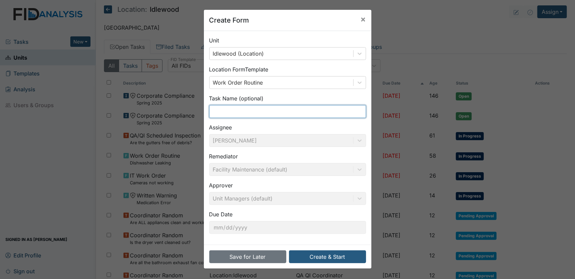
click at [280, 114] on input "text" at bounding box center [287, 111] width 157 height 13
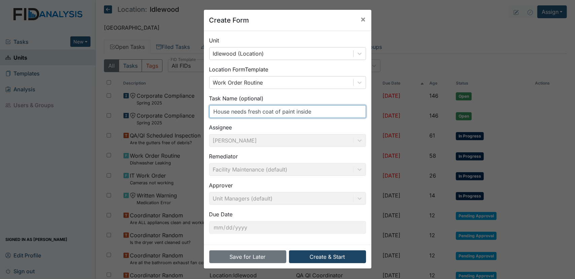
type input "House needs fresh coat of paint inside"
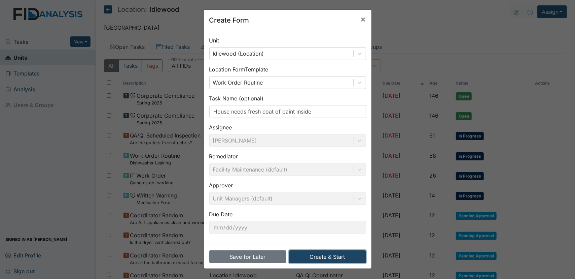
click at [335, 256] on button "Create & Start" at bounding box center [327, 256] width 77 height 13
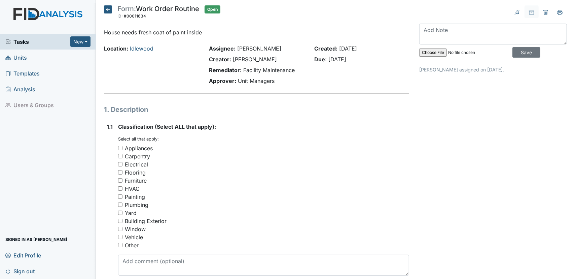
click at [119, 196] on input "Painting" at bounding box center [120, 196] width 4 height 4
checkbox input "true"
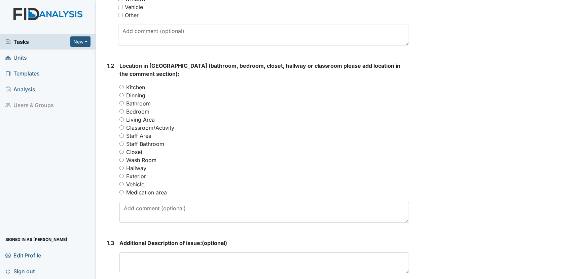
scroll to position [256, 0]
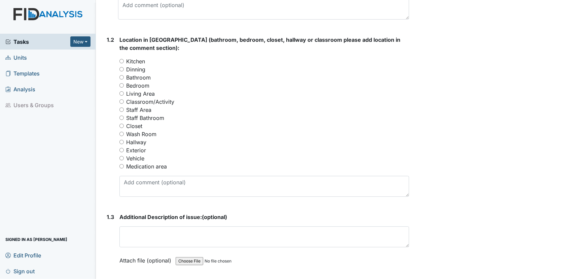
click at [120, 69] on input "Dinning" at bounding box center [121, 69] width 4 height 4
radio input "true"
click at [121, 79] on div "Bathroom" at bounding box center [264, 77] width 290 height 8
click at [121, 85] on input "Bedroom" at bounding box center [121, 85] width 4 height 4
radio input "true"
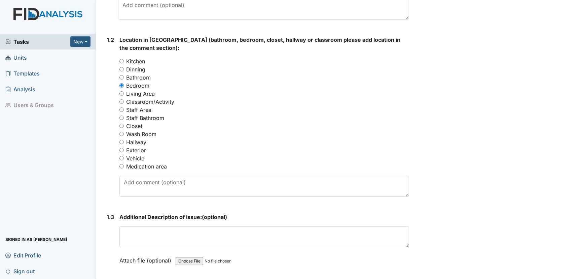
click at [121, 77] on input "Bathroom" at bounding box center [121, 77] width 4 height 4
radio input "true"
click at [120, 85] on input "Bedroom" at bounding box center [121, 85] width 4 height 4
radio input "true"
click at [121, 117] on input "Staff Bathroom" at bounding box center [121, 117] width 4 height 4
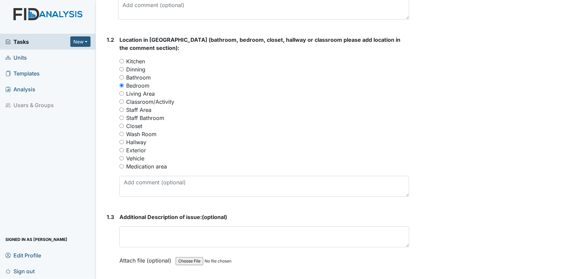
radio input "true"
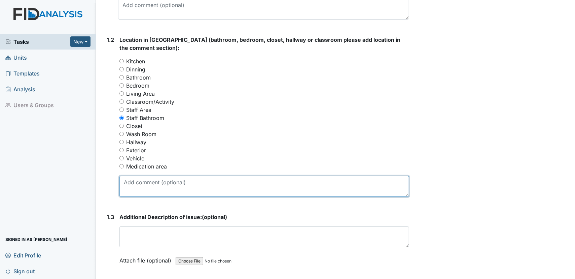
click at [158, 187] on textarea at bounding box center [264, 186] width 290 height 21
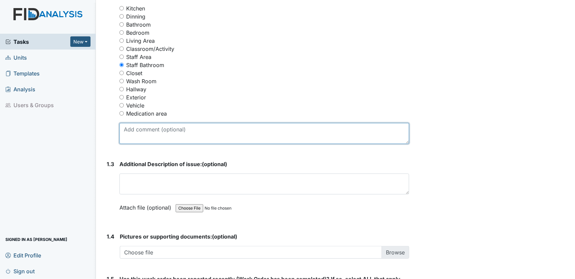
scroll to position [331, 0]
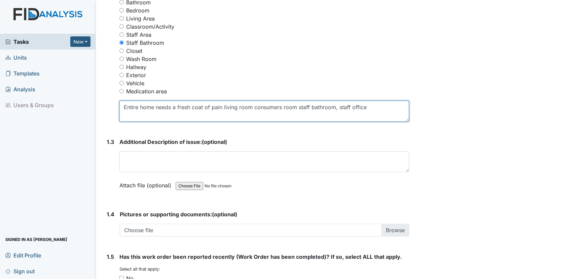
type textarea "Entire home needs a fresh coat of pain living room consumers room staff bathroo…"
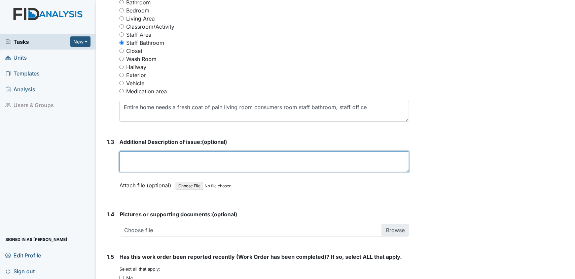
click at [208, 163] on textarea at bounding box center [264, 161] width 290 height 21
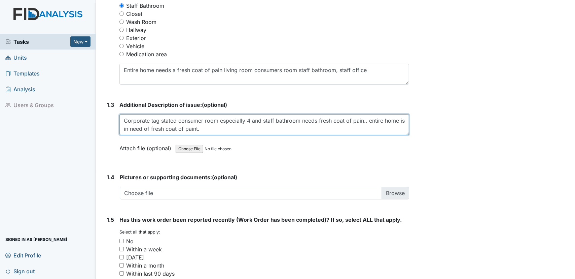
scroll to position [442, 0]
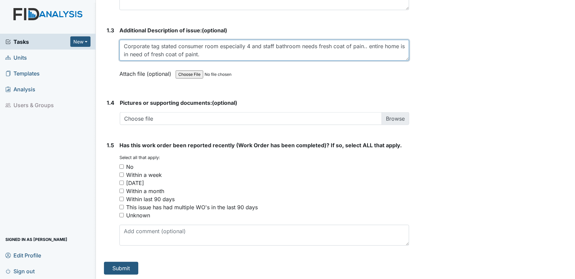
type textarea "Corporate tag stated consumer room especially 4 and staff bathroom needs fresh …"
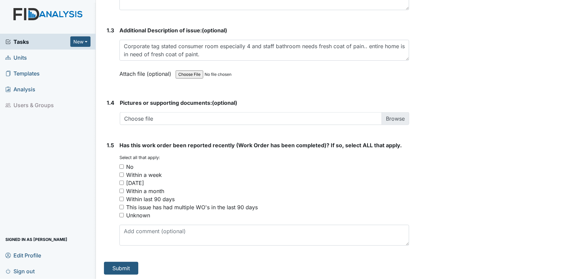
click at [121, 165] on input "No" at bounding box center [121, 166] width 4 height 4
checkbox input "true"
click at [129, 264] on button "Submit" at bounding box center [121, 267] width 34 height 13
